Goal: Task Accomplishment & Management: Manage account settings

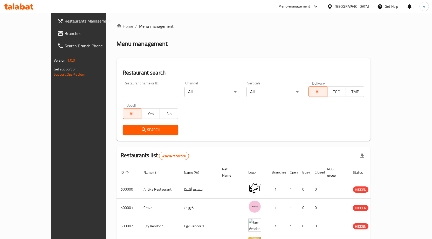
click at [365, 9] on div "Egypt" at bounding box center [352, 7] width 34 height 6
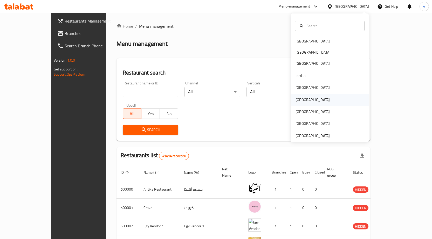
click at [319, 99] on div "[GEOGRAPHIC_DATA]" at bounding box center [330, 100] width 78 height 12
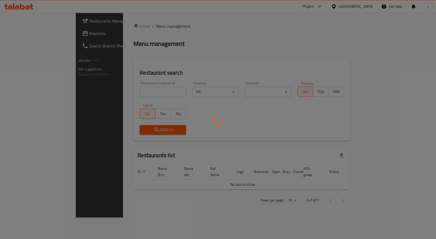
click at [34, 35] on div at bounding box center [218, 119] width 436 height 239
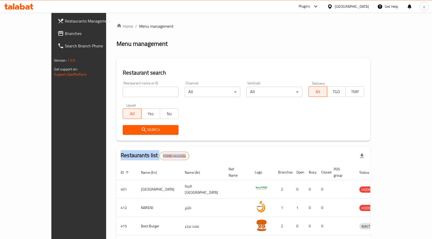
click at [65, 34] on span "Branches" at bounding box center [92, 33] width 54 height 6
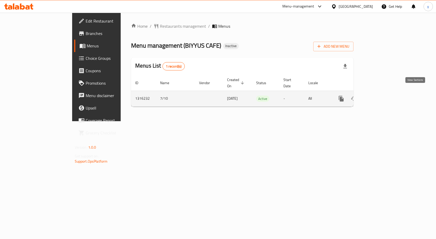
click at [381, 96] on icon "enhanced table" at bounding box center [378, 99] width 6 height 6
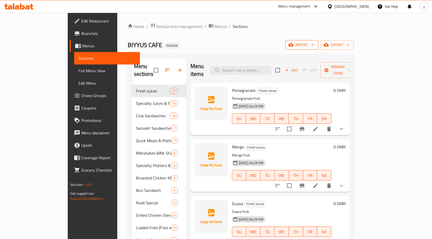
click at [314, 48] on span "import" at bounding box center [301, 45] width 25 height 6
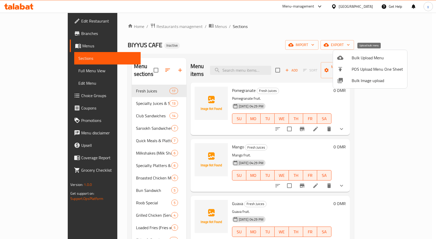
click at [360, 59] on span "Bulk Upload Menu" at bounding box center [376, 58] width 51 height 6
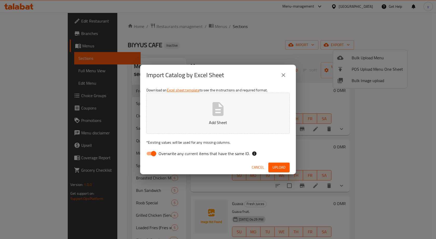
click at [150, 158] on input "Overwrite any current items that have the same ID." at bounding box center [154, 154] width 30 height 10
checkbox input "false"
click at [214, 121] on p "Add Sheet" at bounding box center [217, 123] width 127 height 6
click at [274, 166] on span "Upload" at bounding box center [278, 167] width 13 height 6
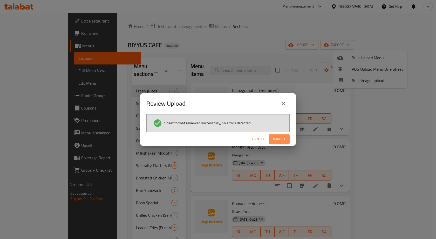
click at [281, 142] on span "Import" at bounding box center [279, 139] width 12 height 6
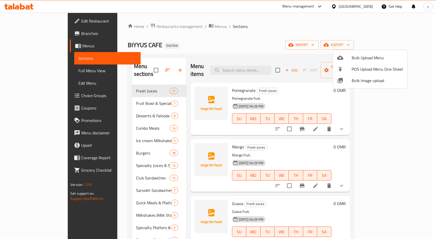
click at [36, 68] on div at bounding box center [218, 119] width 436 height 239
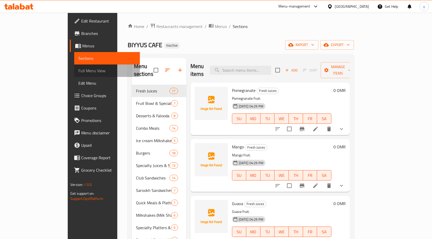
click at [78, 68] on span "Full Menu View" at bounding box center [106, 71] width 57 height 6
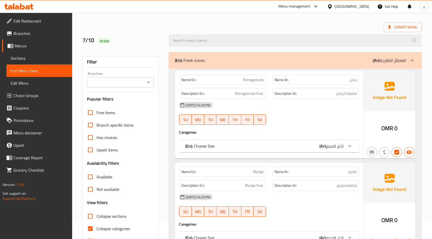
scroll to position [26, 0]
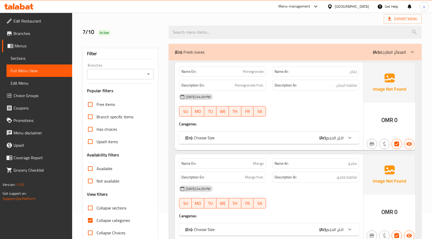
click at [91, 222] on input "Collapse categories" at bounding box center [90, 220] width 12 height 12
checkbox input "false"
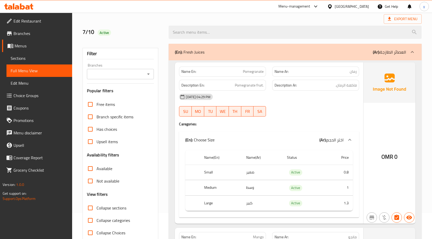
scroll to position [52, 0]
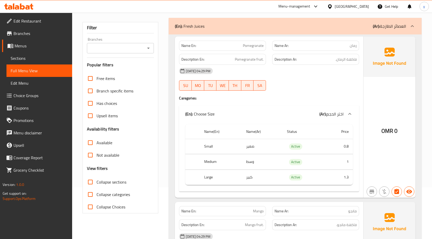
click at [90, 183] on input "Collapse sections" at bounding box center [90, 182] width 12 height 12
checkbox input "true"
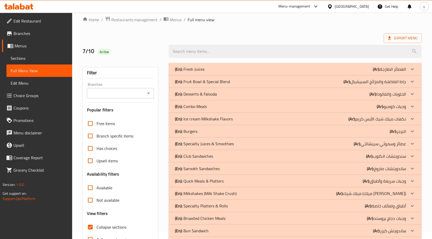
scroll to position [4, 0]
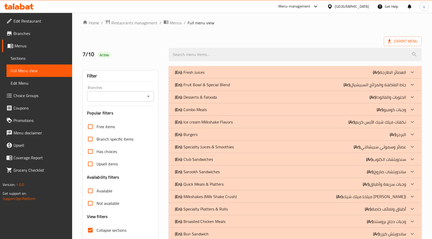
click at [256, 94] on div "(En): Desserts & Falooda (Ar): الحلويات والفالودا" at bounding box center [290, 97] width 231 height 6
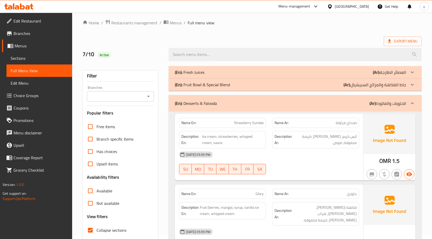
click at [257, 86] on div "(En): Fruit Bowl & Special Blend (Ar): جاط الفاكهة والمزائج السبيشيال" at bounding box center [290, 85] width 231 height 6
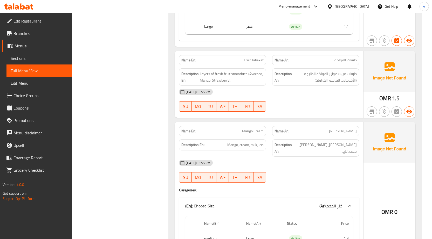
scroll to position [2493, 0]
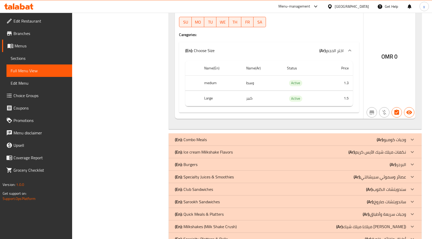
click at [253, 149] on div "(En): Ice cream Milkshake Flavors (Ar): نكهات ميلك شيك الآيس كريم" at bounding box center [290, 152] width 231 height 6
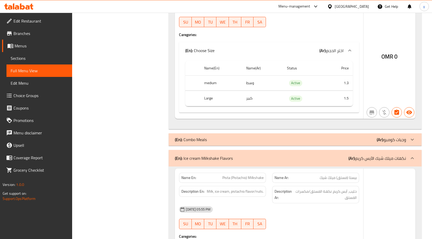
click at [255, 137] on div "(En): Combo Meals (Ar): وجبات كومبو" at bounding box center [290, 140] width 231 height 6
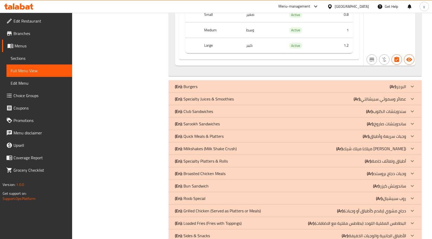
scroll to position [4982, 0]
click at [305, 84] on div "(En): Burgers (Ar): البرجر" at bounding box center [290, 87] width 231 height 6
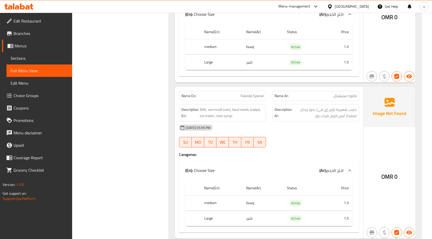
scroll to position [1582, 0]
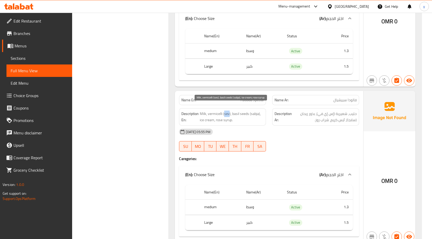
drag, startPoint x: 225, startPoint y: 108, endPoint x: 229, endPoint y: 110, distance: 4.4
click at [229, 111] on span "Milk, vermicelli (sev), basil seeds (sabja), ice cream, rose syrup." at bounding box center [232, 117] width 64 height 13
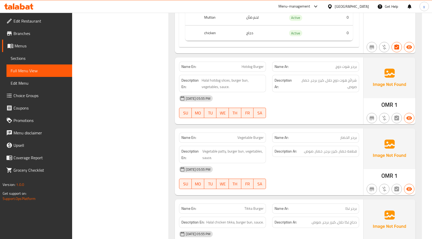
scroll to position [6275, 0]
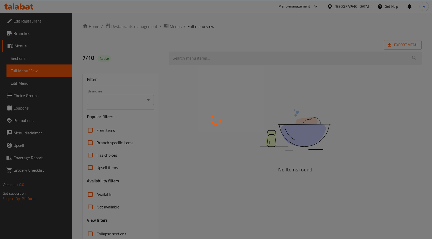
drag, startPoint x: 0, startPoint y: 0, endPoint x: 187, endPoint y: 134, distance: 230.1
click at [187, 137] on div at bounding box center [216, 119] width 432 height 239
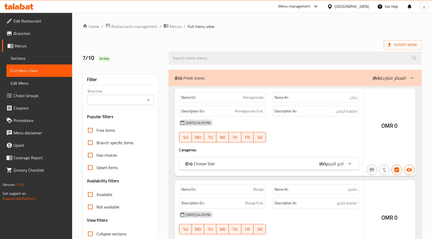
click at [35, 58] on div at bounding box center [216, 119] width 432 height 239
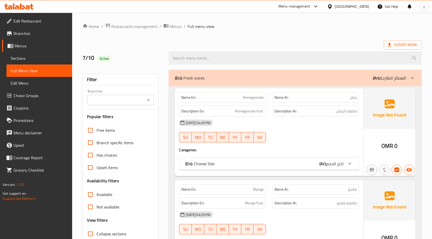
click at [27, 59] on span "Sections" at bounding box center [39, 58] width 57 height 6
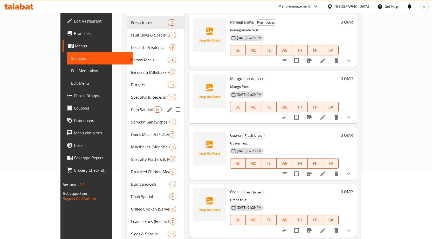
scroll to position [78, 0]
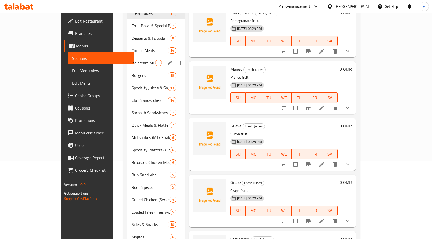
click at [127, 59] on div "Ice cream Milkshake Flavors 5" at bounding box center [155, 63] width 57 height 12
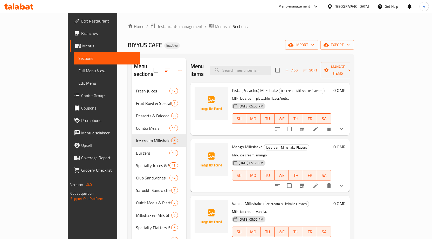
click at [323, 124] on li at bounding box center [315, 128] width 15 height 9
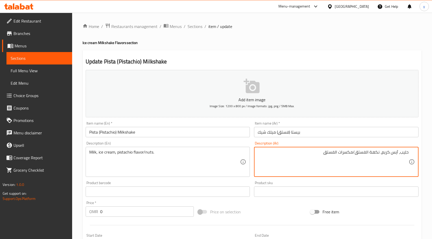
click at [329, 155] on textarea "حليب، آيس كريم، نكهة الفستق/مكسرات الفستق" at bounding box center [332, 162] width 151 height 25
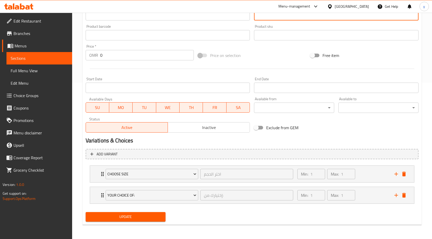
scroll to position [157, 0]
type textarea "حليب، آيس كريم، نكهة الفستق/مكسرات"
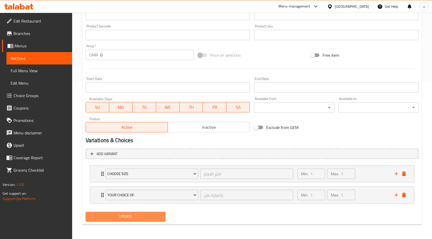
click at [151, 218] on span "Update" at bounding box center [126, 217] width 72 height 6
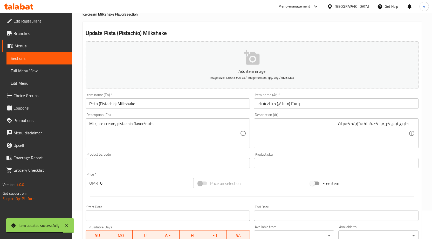
scroll to position [0, 0]
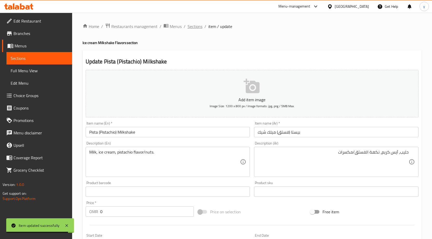
click at [191, 26] on span "Sections" at bounding box center [194, 26] width 15 height 6
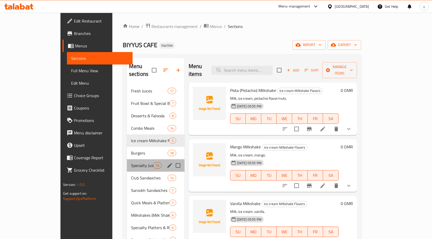
click at [127, 159] on div "Specialty Juices & Smoothies 13" at bounding box center [156, 165] width 58 height 12
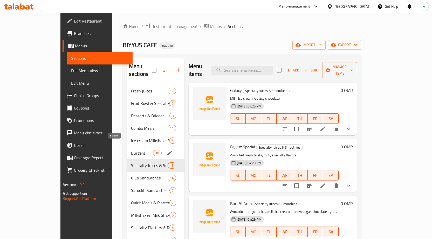
click at [131, 150] on span "Burgers" at bounding box center [142, 153] width 22 height 6
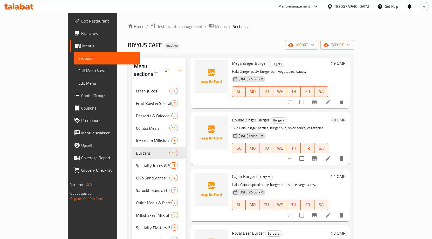
scroll to position [441, 0]
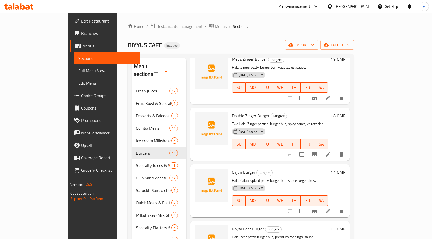
click at [331, 208] on icon at bounding box center [328, 211] width 6 height 6
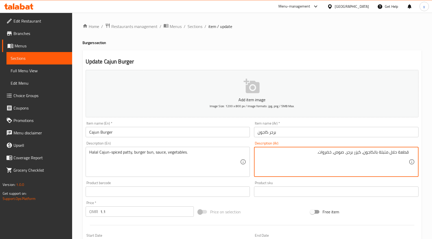
click at [378, 154] on textarea "قطعة حلال متبلة بالكاجون، كيزر برجر، صوص، خضروات." at bounding box center [332, 162] width 151 height 25
click at [376, 153] on textarea "قطعة حلال متبلة بالكاجون، كيزر برجر، صوص، خضروات." at bounding box center [332, 162] width 151 height 25
click at [377, 154] on textarea "قطعة حلال متبلة بالكاجون، كيزر برجر، صوص، خضروات." at bounding box center [332, 162] width 151 height 25
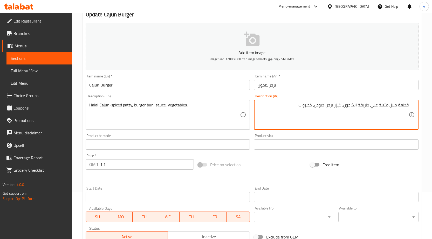
scroll to position [127, 0]
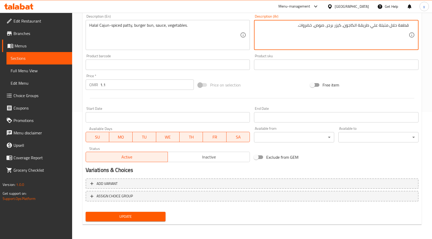
type textarea "قطعة حلال متبلة علي طريقة الكاجون، كيزر برجر، صوص، خضروات."
click at [131, 214] on span "Update" at bounding box center [126, 217] width 72 height 6
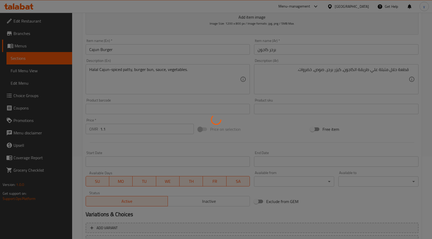
scroll to position [0, 0]
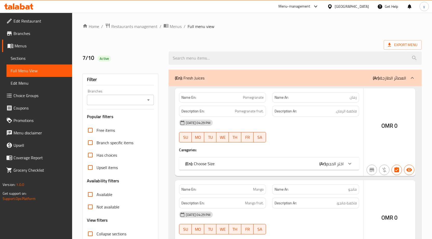
click at [93, 158] on input "Has choices" at bounding box center [90, 155] width 12 height 12
checkbox input "true"
click at [93, 167] on input "Upsell items" at bounding box center [90, 168] width 12 height 12
checkbox input "true"
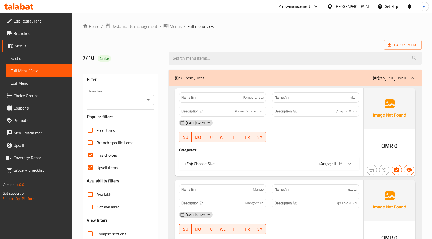
scroll to position [78, 0]
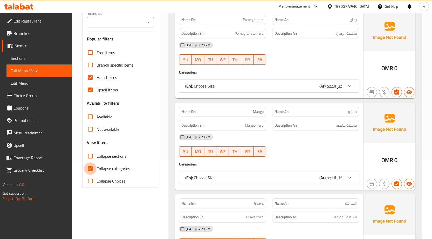
click at [92, 168] on input "Collapse categories" at bounding box center [90, 169] width 12 height 12
checkbox input "false"
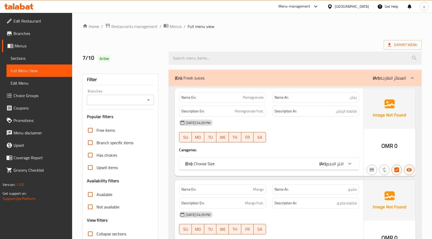
scroll to position [88, 0]
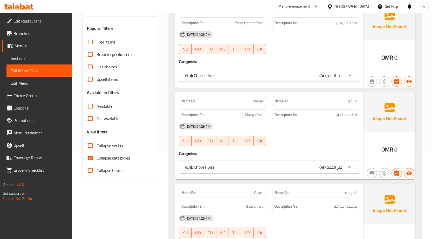
click at [89, 158] on input "Collapse categories" at bounding box center [90, 158] width 12 height 12
checkbox input "false"
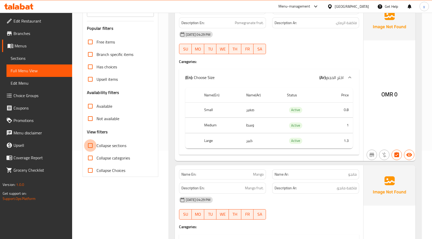
click at [89, 145] on input "Collapse sections" at bounding box center [90, 146] width 12 height 12
checkbox input "true"
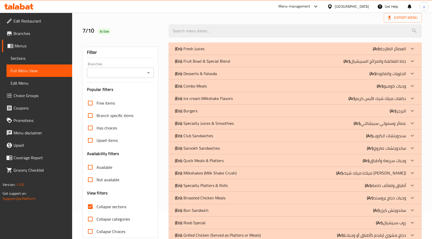
scroll to position [11, 0]
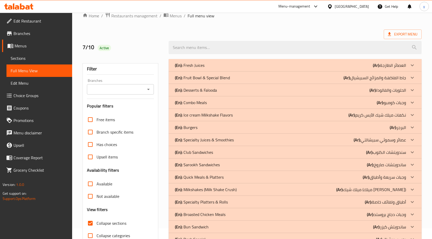
click at [229, 129] on div "(En): Burgers (Ar): البرجر" at bounding box center [290, 127] width 231 height 6
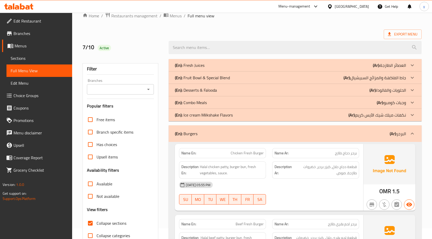
click at [279, 116] on div "(En): Ice cream Milkshake Flavors (Ar): نكهات ميلك شيك الآيس كريم" at bounding box center [290, 115] width 231 height 6
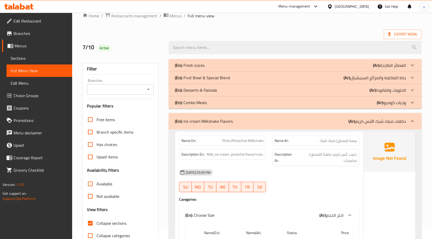
click at [273, 101] on div "(En): Combo Meals (Ar): وجبات كومبو" at bounding box center [290, 103] width 231 height 6
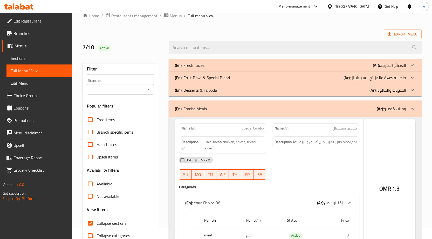
click at [262, 89] on div "(En): Desserts & Falooda (Ar): الحلويات والفالودا" at bounding box center [290, 90] width 231 height 6
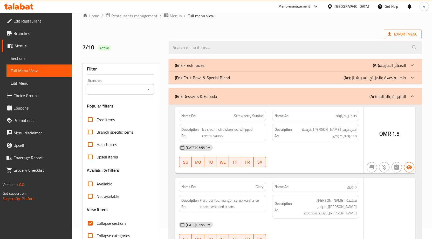
click at [275, 76] on div "(En): Fruit Bowl & Special Blend (Ar): جاط الفاكهة والمزائج السبيشيال" at bounding box center [290, 78] width 231 height 6
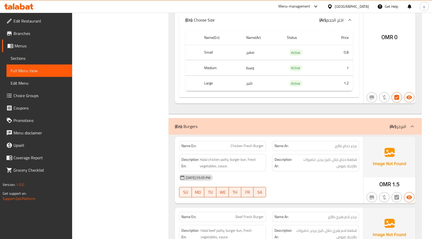
scroll to position [0, 0]
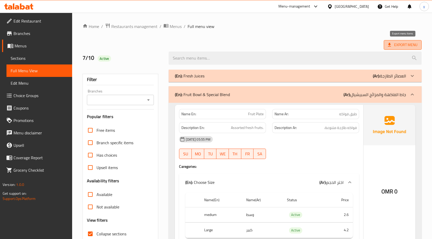
click at [406, 44] on span "Export Menu" at bounding box center [403, 45] width 30 height 6
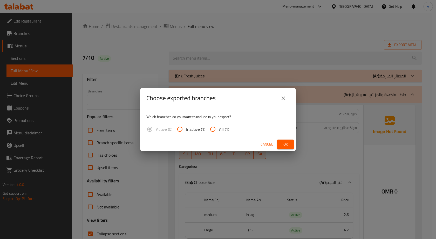
click at [215, 132] on input "All (1)" at bounding box center [212, 129] width 12 height 12
radio input "true"
click at [283, 145] on span "Ok" at bounding box center [285, 144] width 8 height 6
